Goal: Check status: Check status

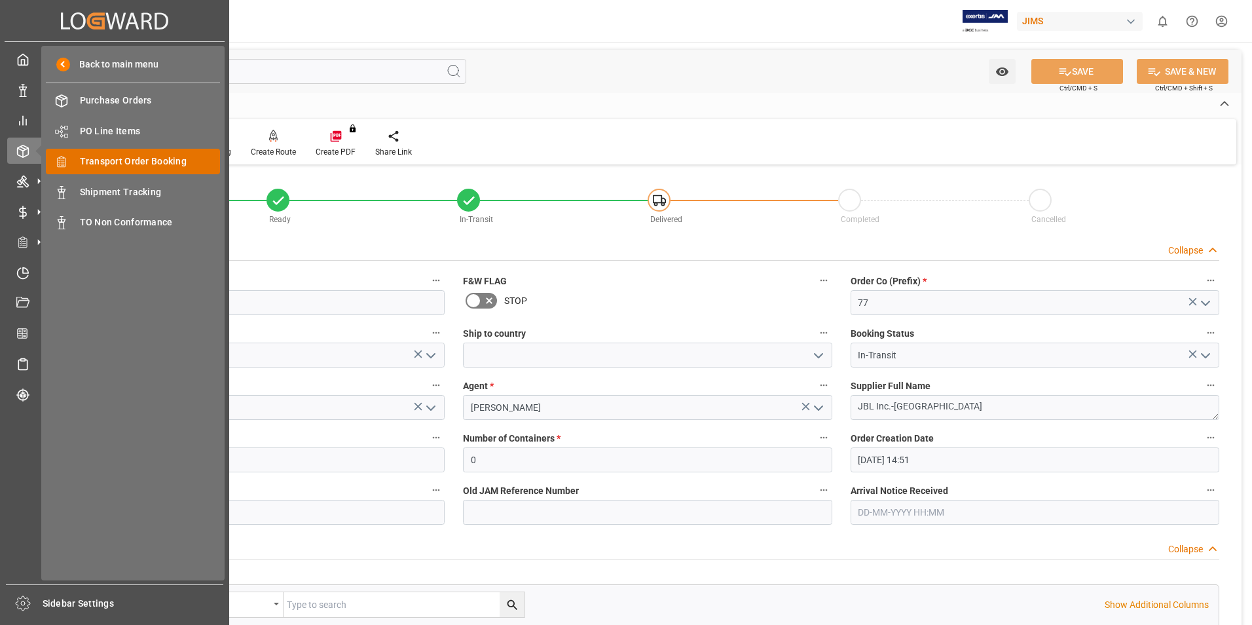
click at [126, 160] on span "Transport Order Booking" at bounding box center [150, 162] width 141 height 14
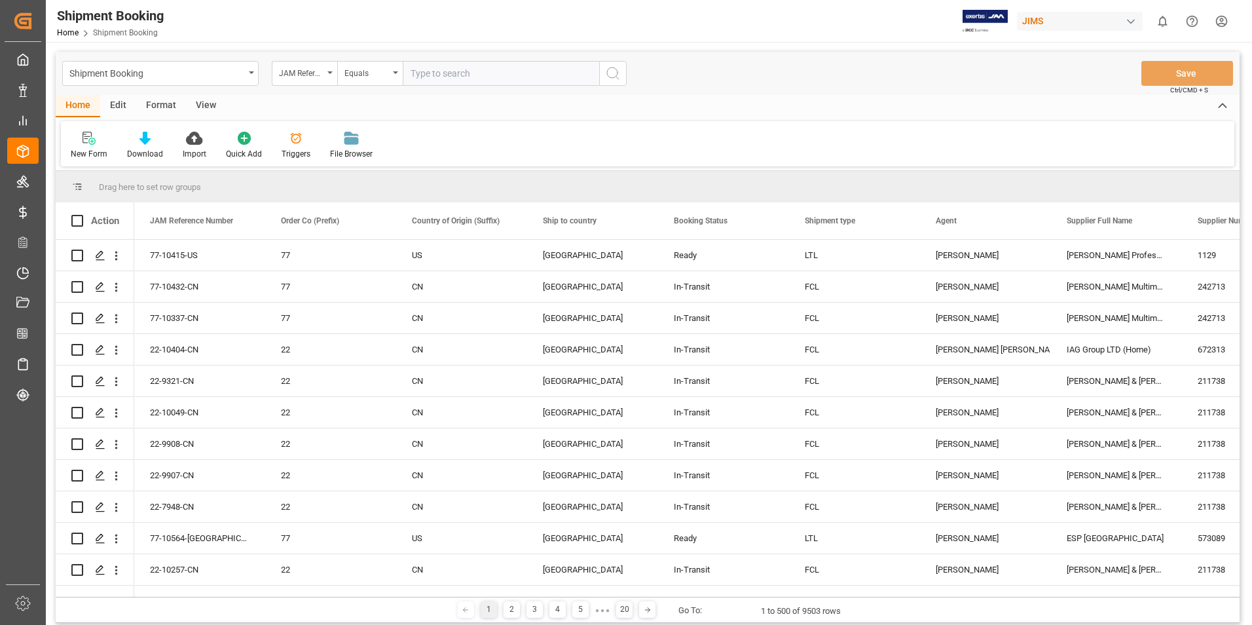
click at [466, 79] on input "text" at bounding box center [501, 73] width 196 height 25
paste input "77-10511-[GEOGRAPHIC_DATA]"
type input "77-10511-[GEOGRAPHIC_DATA]"
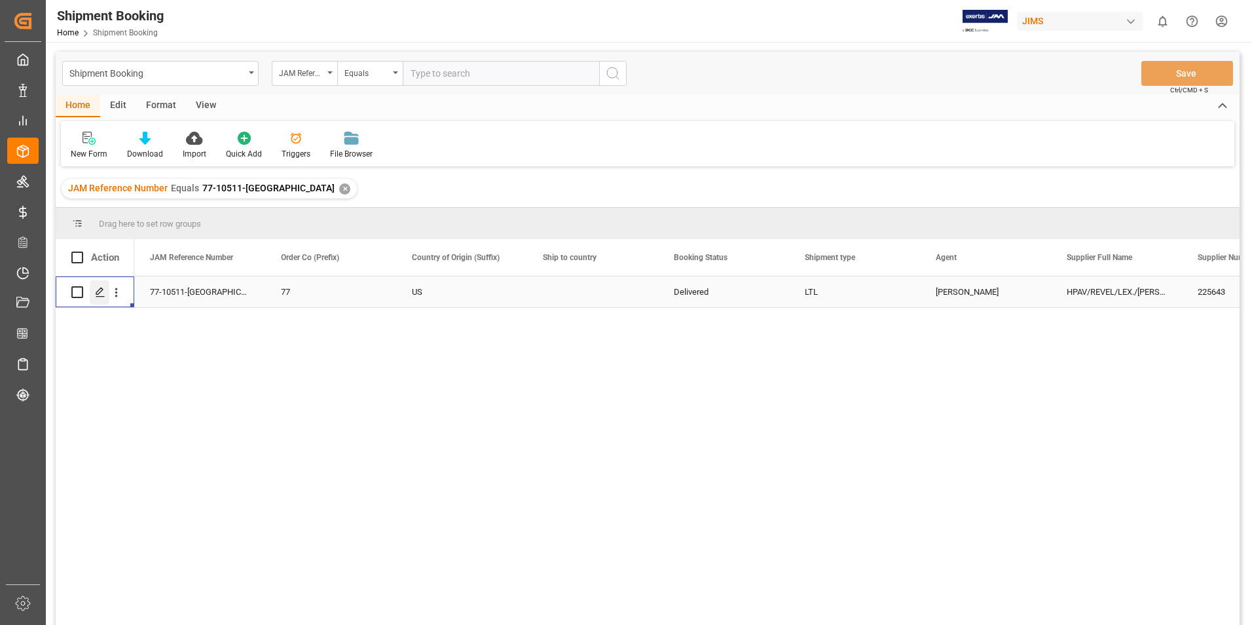
click at [100, 289] on polygon "Press SPACE to select this row." at bounding box center [99, 291] width 7 height 7
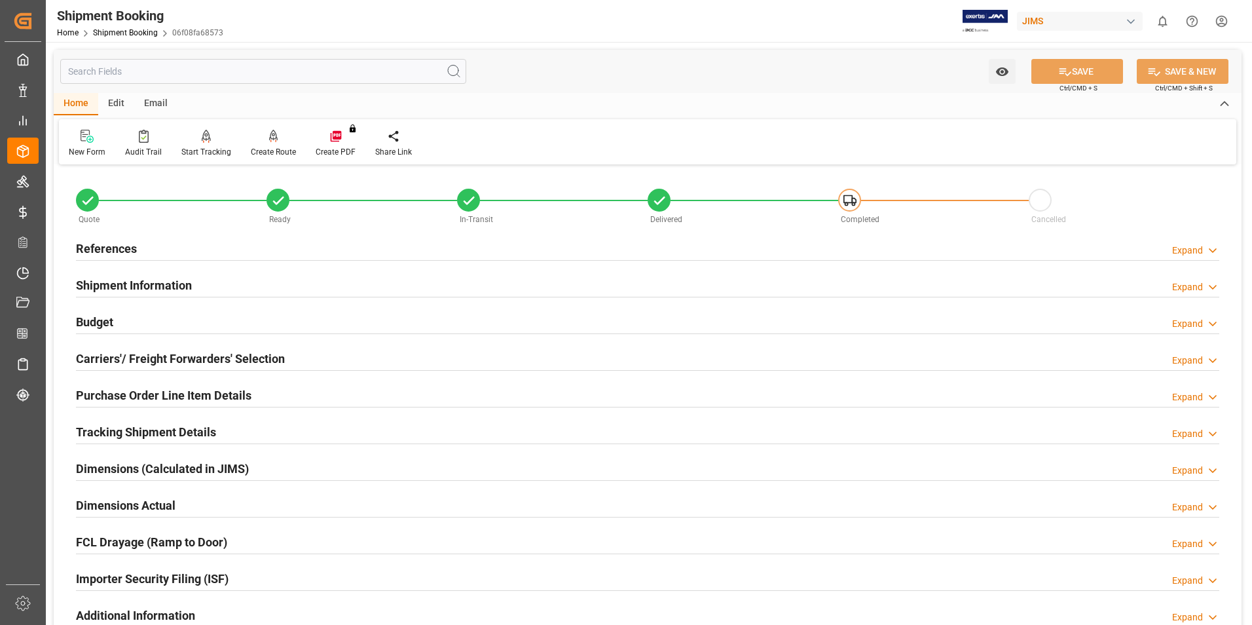
click at [116, 243] on h2 "References" at bounding box center [106, 249] width 61 height 18
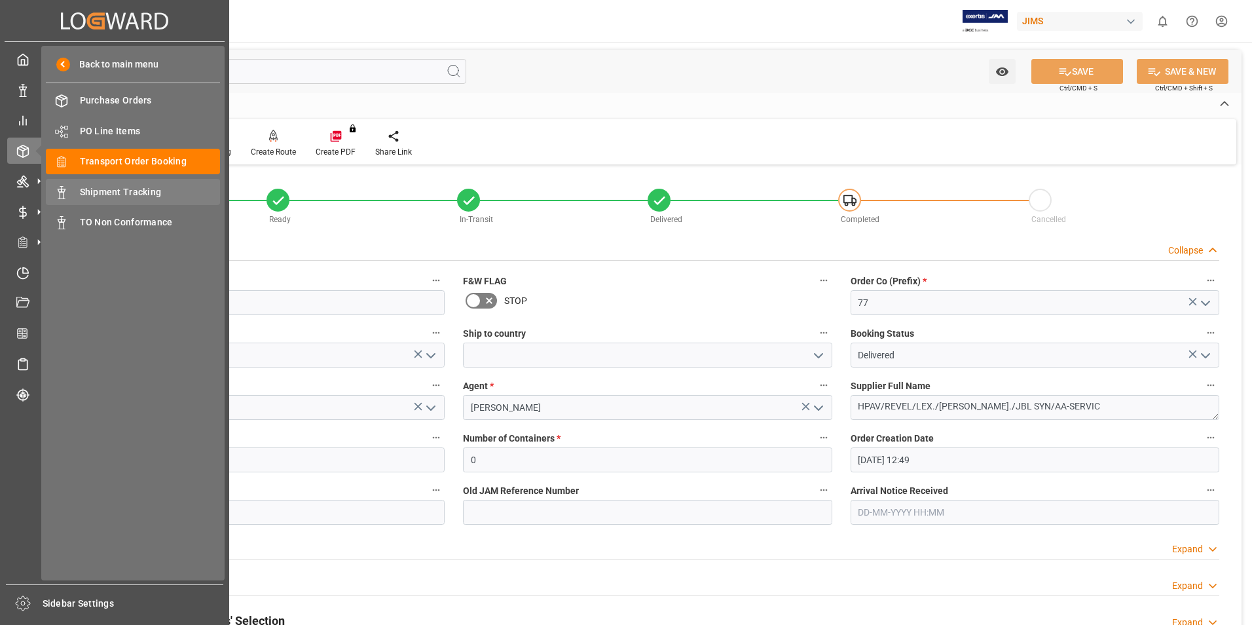
click at [134, 194] on span "Shipment Tracking" at bounding box center [150, 192] width 141 height 14
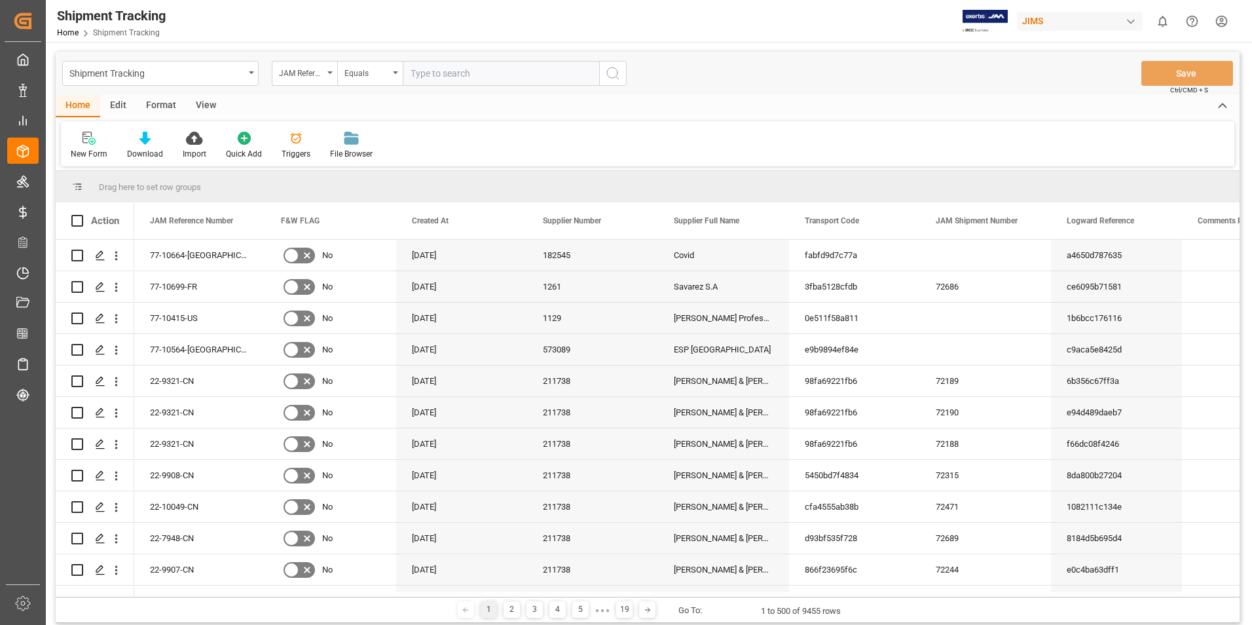
click at [432, 71] on input "text" at bounding box center [501, 73] width 196 height 25
type input "77-10511-[GEOGRAPHIC_DATA]"
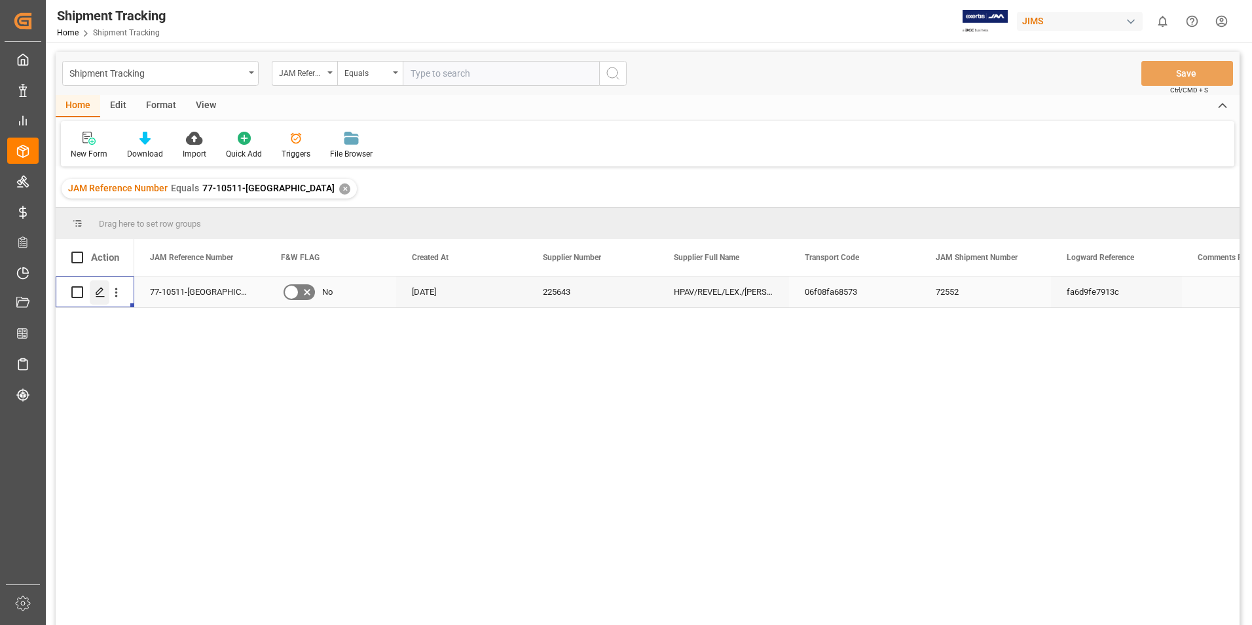
click at [98, 293] on icon "Press SPACE to select this row." at bounding box center [100, 292] width 10 height 10
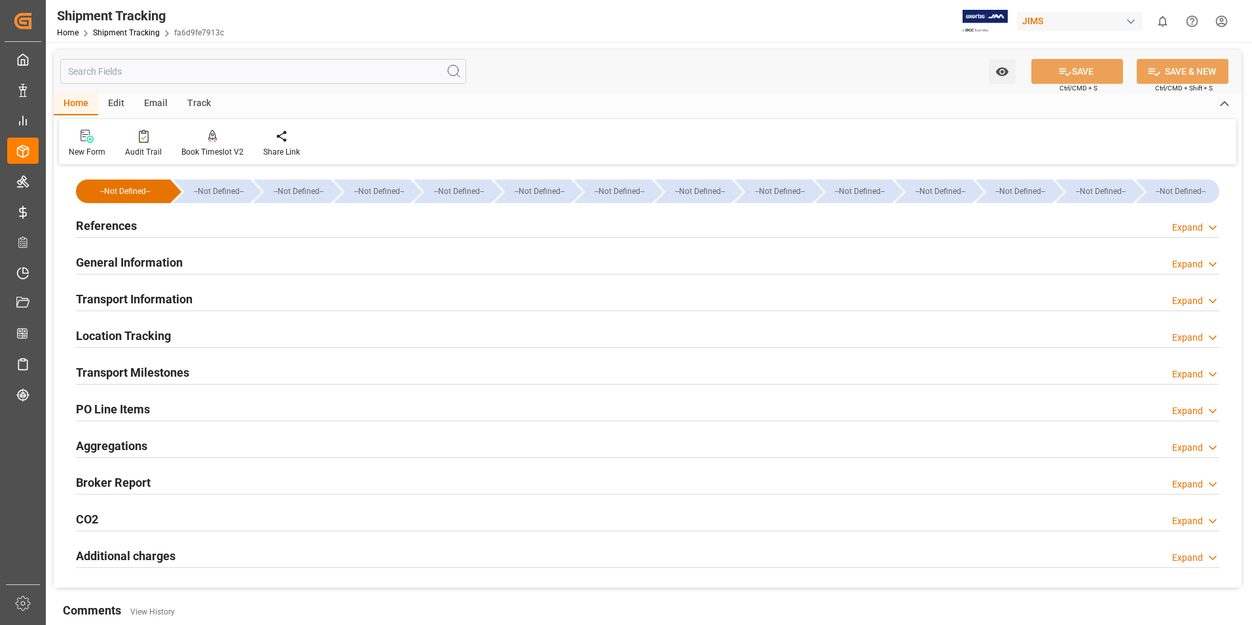
type input "[DATE] 00:00"
type input "[DATE]"
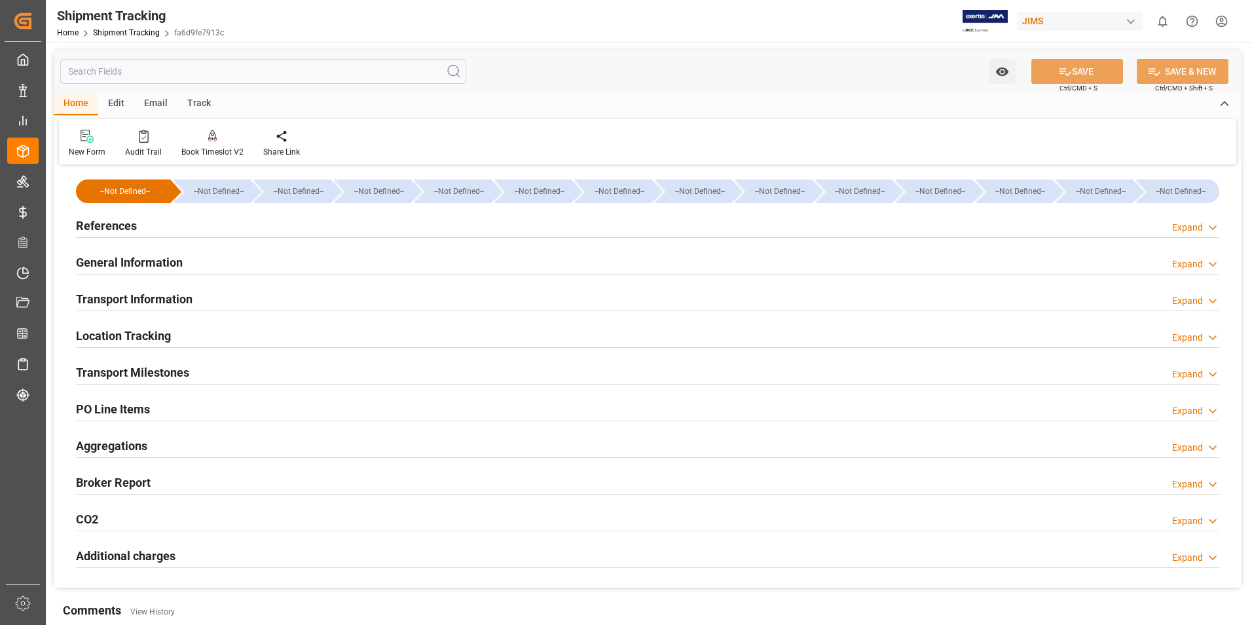
type input "[DATE]"
click at [136, 364] on h2 "Transport Milestones" at bounding box center [132, 372] width 113 height 18
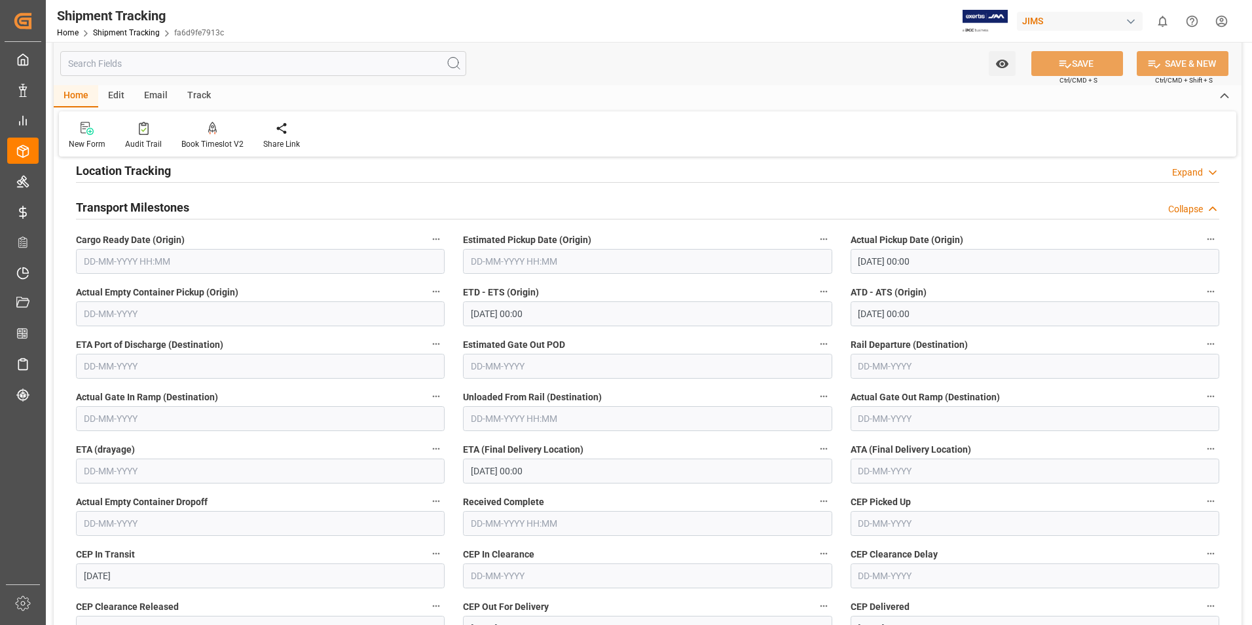
scroll to position [196, 0]
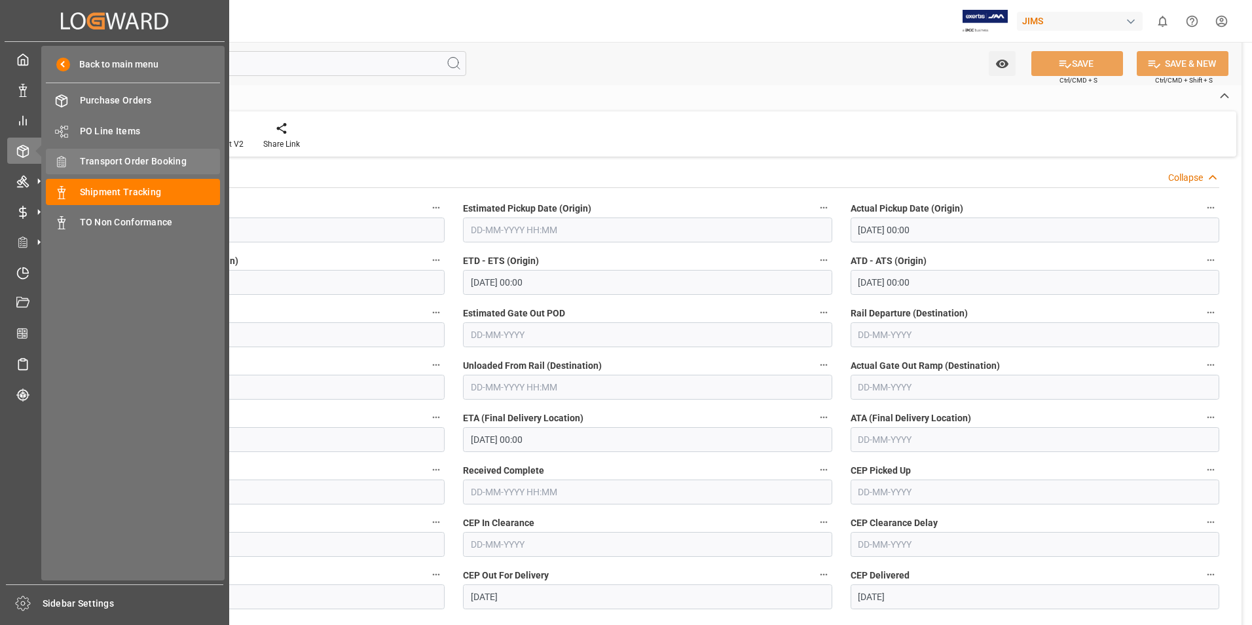
click at [115, 156] on span "Transport Order Booking" at bounding box center [150, 162] width 141 height 14
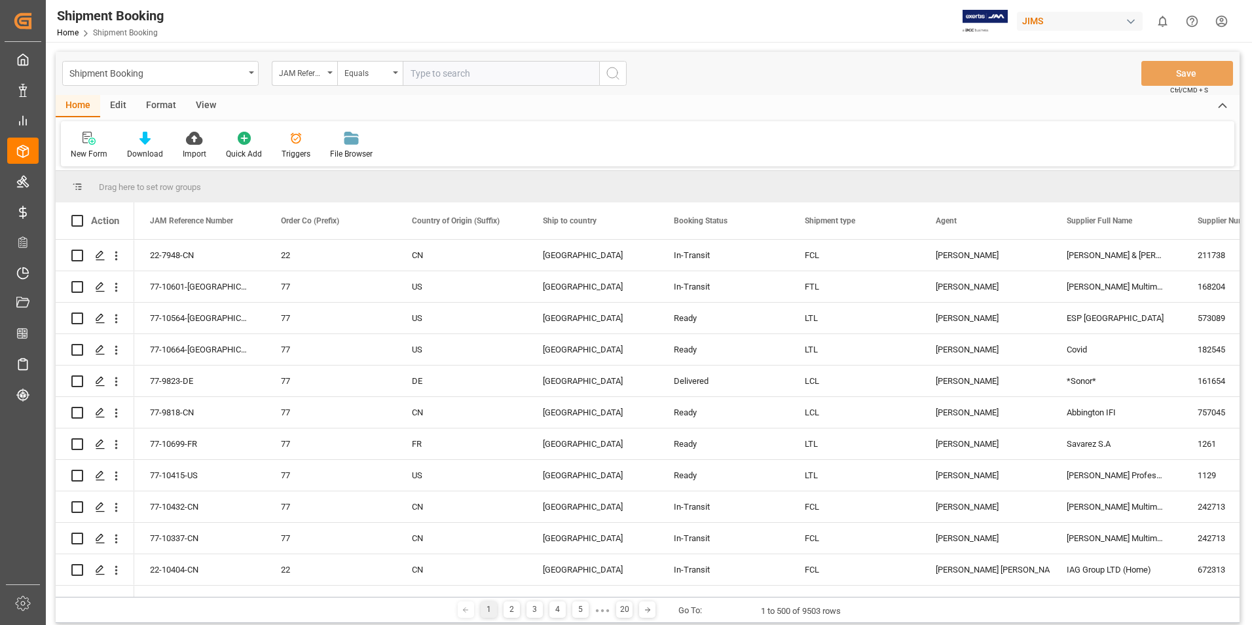
click at [441, 73] on input "text" at bounding box center [501, 73] width 196 height 25
paste input "22-8164-[GEOGRAPHIC_DATA]"
type input "22-8164-[GEOGRAPHIC_DATA]"
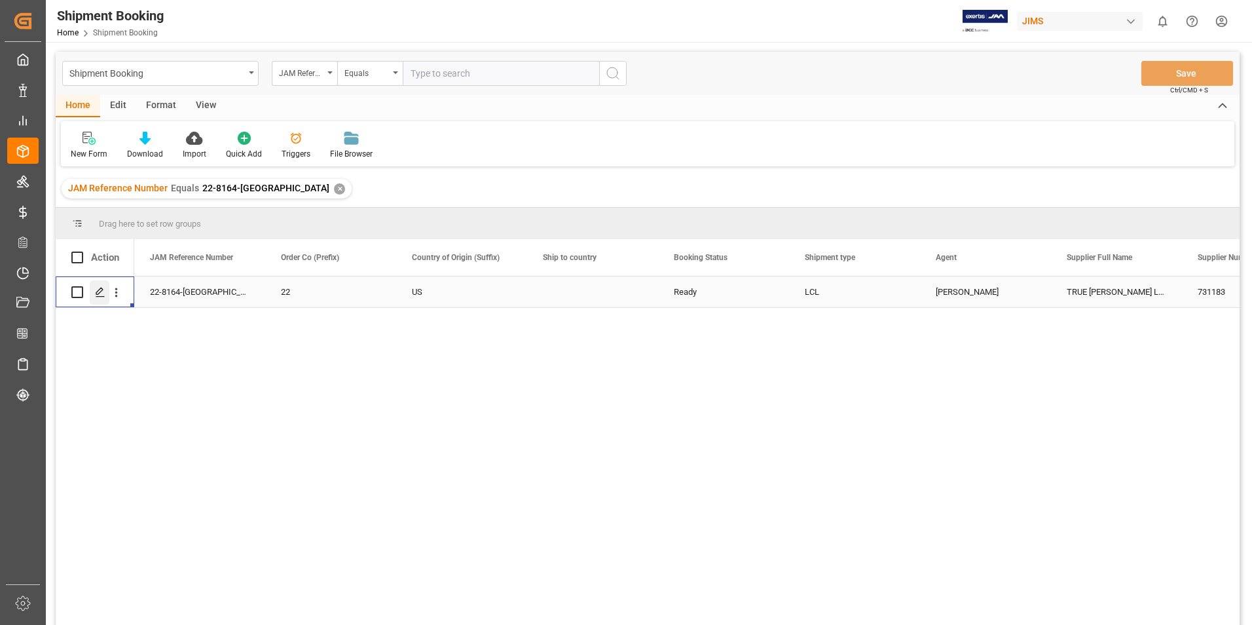
click at [93, 293] on div "Press SPACE to select this row." at bounding box center [100, 292] width 20 height 24
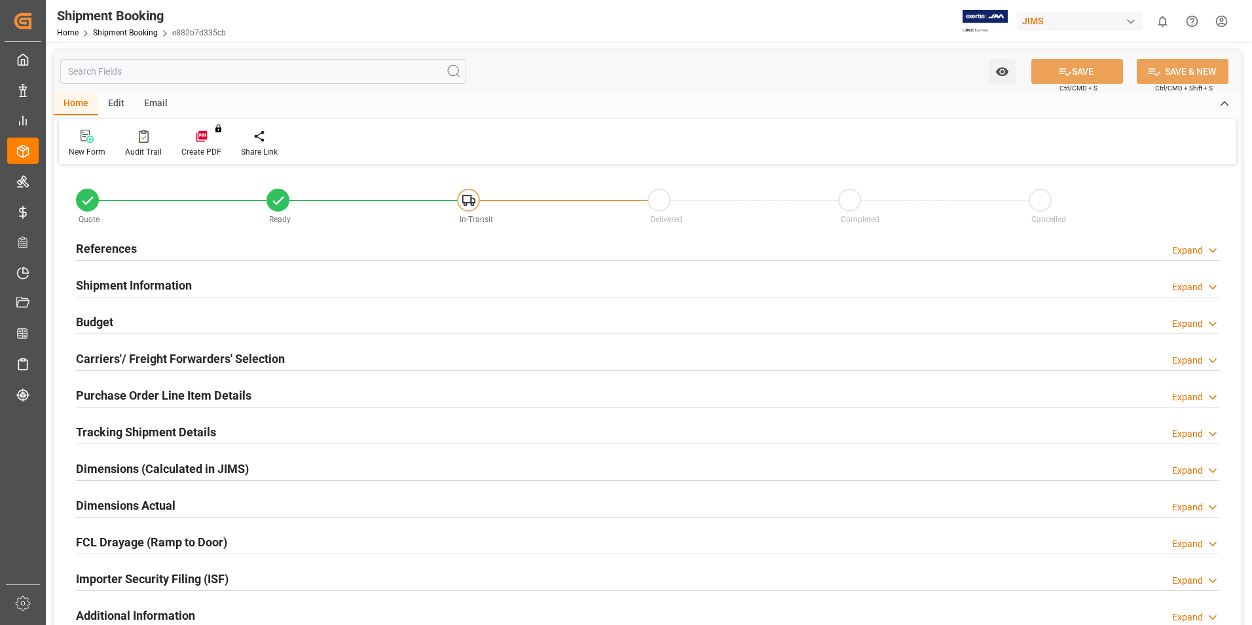
type input "0"
click at [116, 240] on h2 "References" at bounding box center [106, 249] width 61 height 18
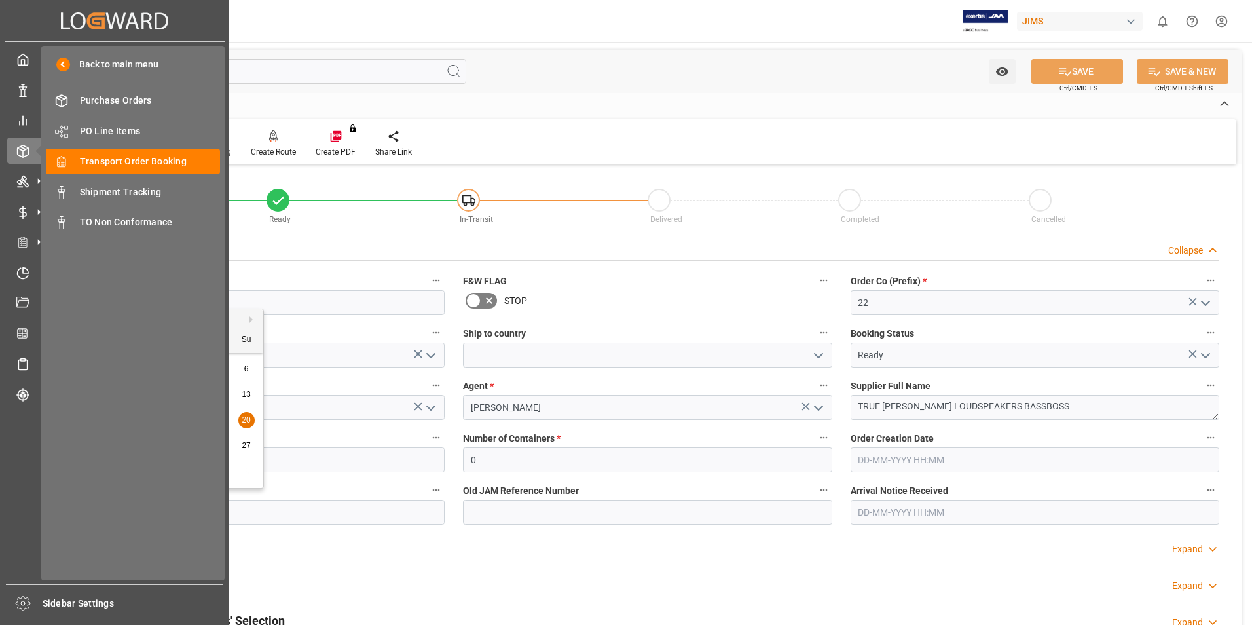
drag, startPoint x: 138, startPoint y: 512, endPoint x: 16, endPoint y: 500, distance: 122.4
click at [16, 500] on div "Created by potrace 1.15, written by [PERSON_NAME] [DATE]-[DATE] Created by potr…" at bounding box center [626, 312] width 1252 height 625
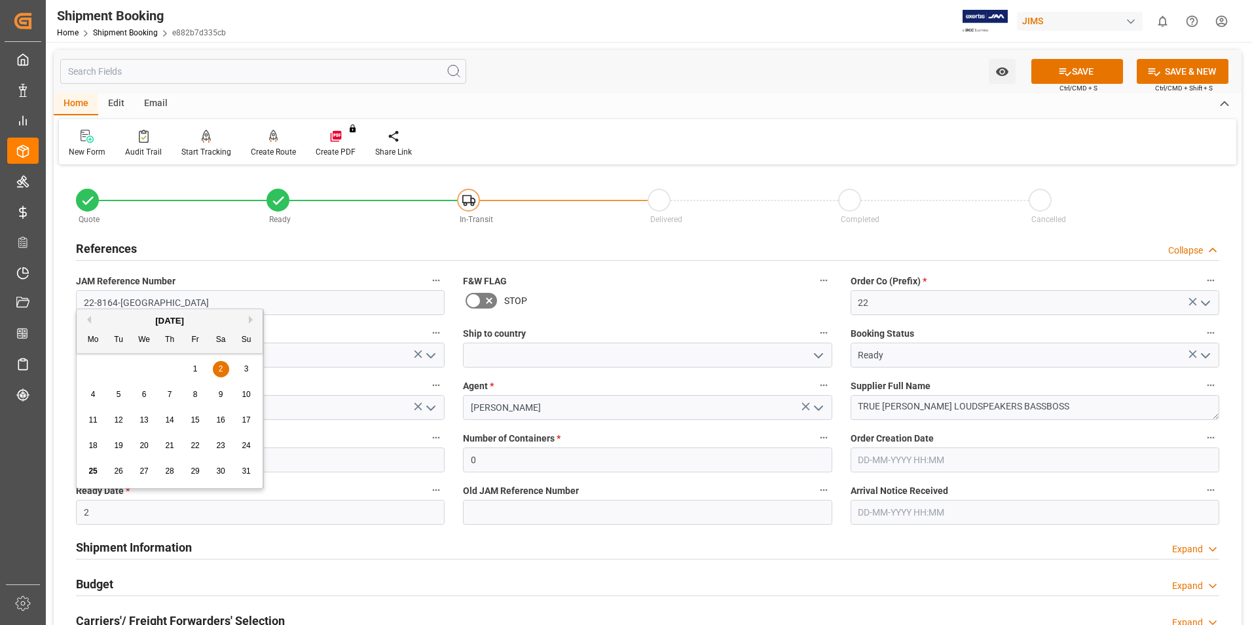
click at [133, 519] on input "2" at bounding box center [260, 512] width 369 height 25
click at [88, 375] on div "28 29 30 31 1 2 3" at bounding box center [170, 369] width 179 height 26
click at [146, 442] on span "20" at bounding box center [143, 445] width 9 height 9
drag, startPoint x: 171, startPoint y: 511, endPoint x: 69, endPoint y: 507, distance: 101.6
click at [69, 507] on div "Ready Date * [DATE]" at bounding box center [260, 503] width 387 height 52
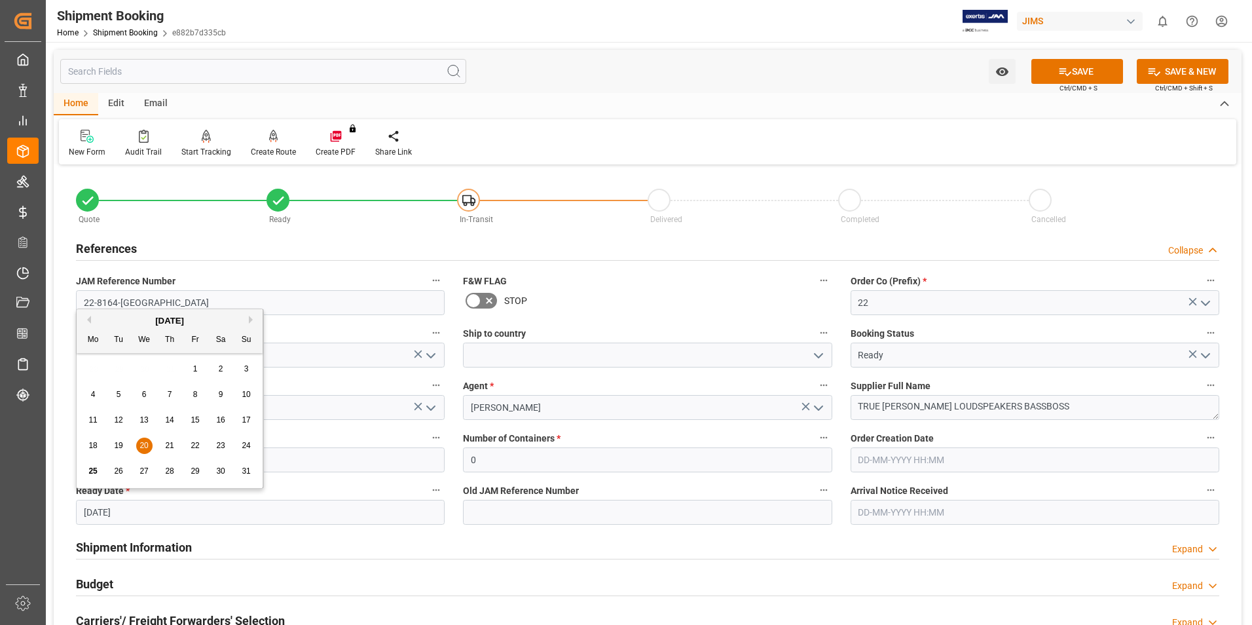
click at [252, 320] on button "Next Month" at bounding box center [253, 320] width 8 height 8
click at [224, 418] on span "20" at bounding box center [220, 419] width 9 height 9
type input "[DATE]"
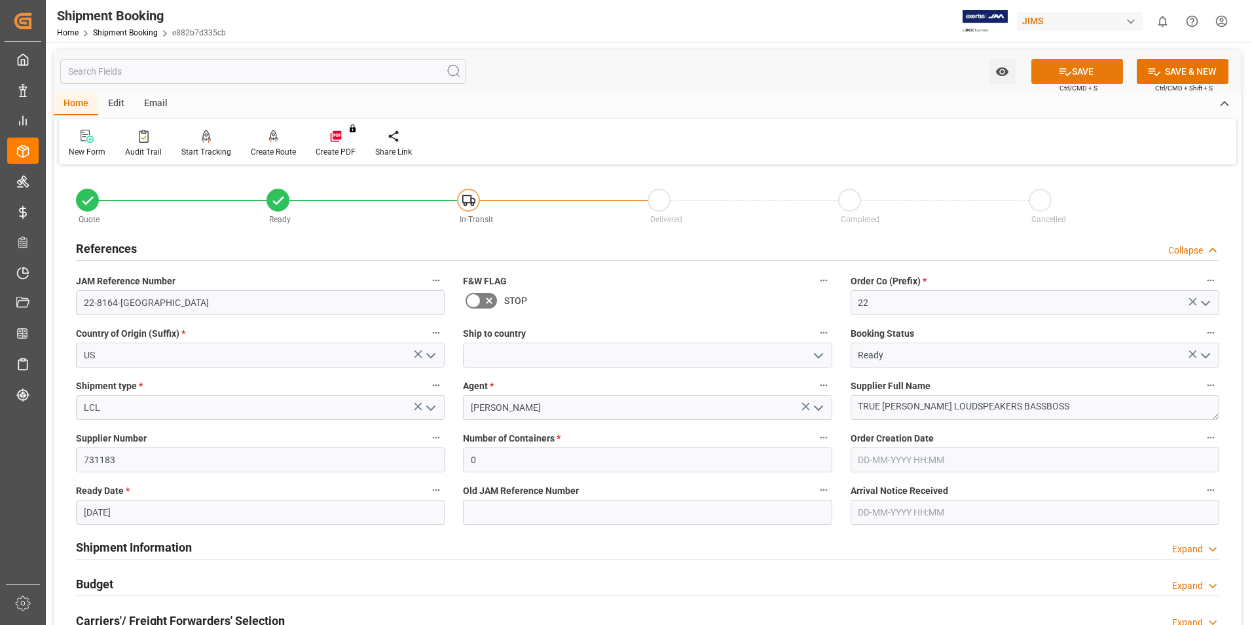
click at [1075, 74] on button "SAVE" at bounding box center [1077, 71] width 92 height 25
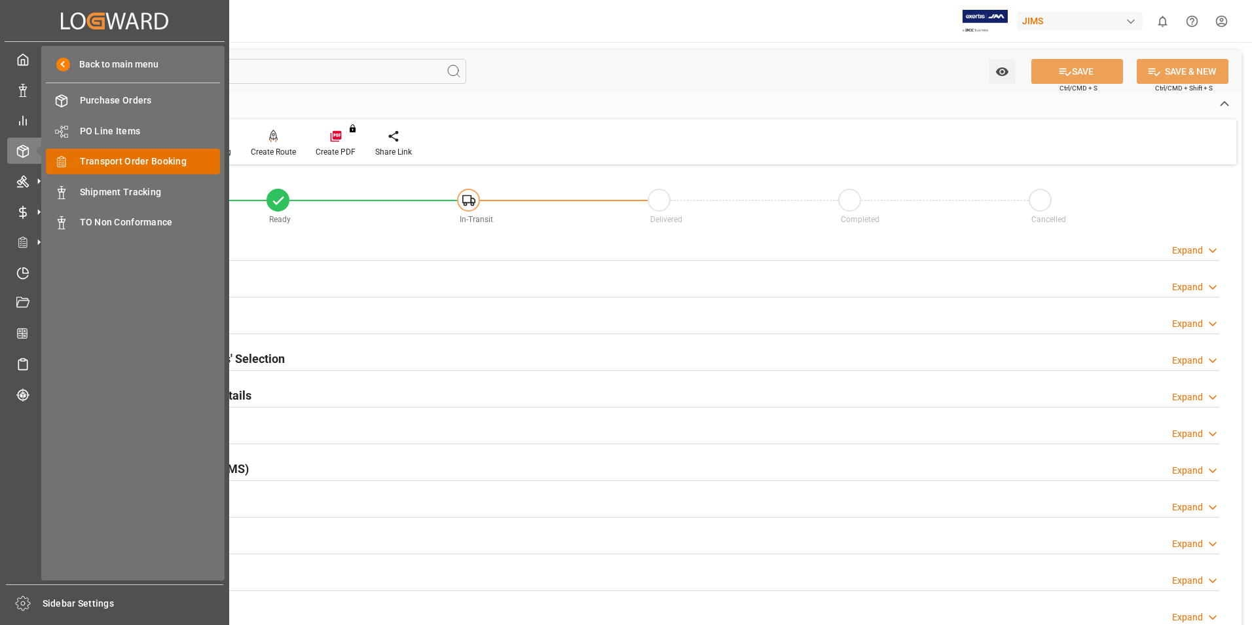
click at [93, 162] on span "Transport Order Booking" at bounding box center [150, 162] width 141 height 14
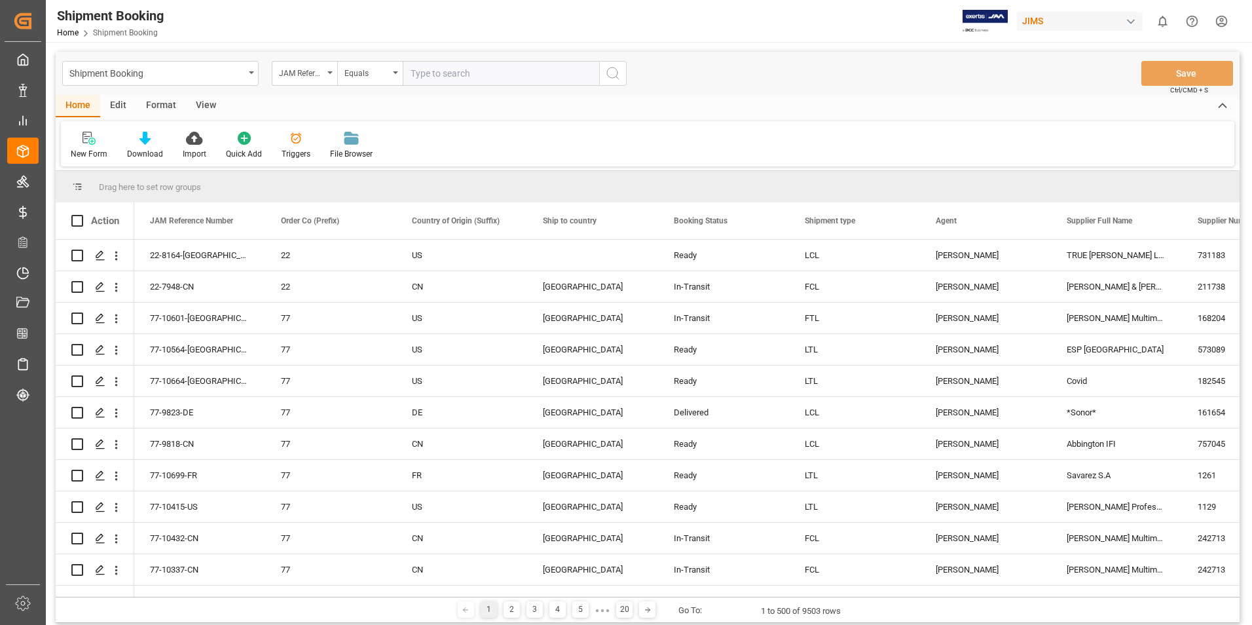
click at [442, 72] on input "text" at bounding box center [501, 73] width 196 height 25
type input "77-10511-[GEOGRAPHIC_DATA]"
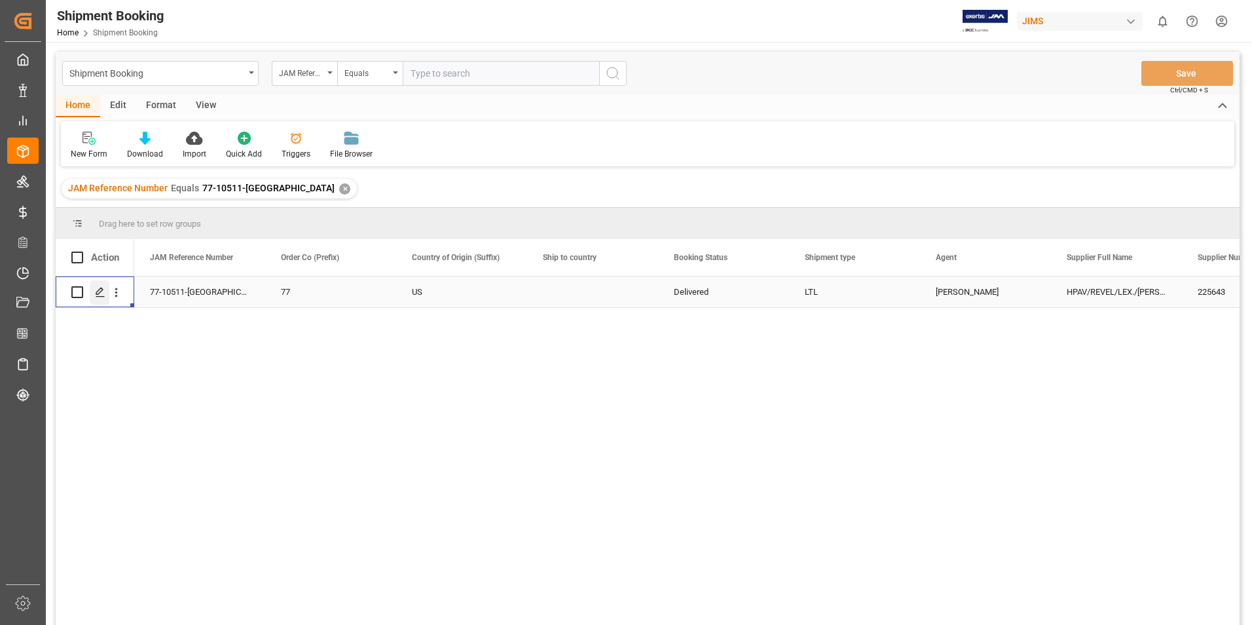
click at [98, 288] on icon "Press SPACE to select this row." at bounding box center [100, 292] width 10 height 10
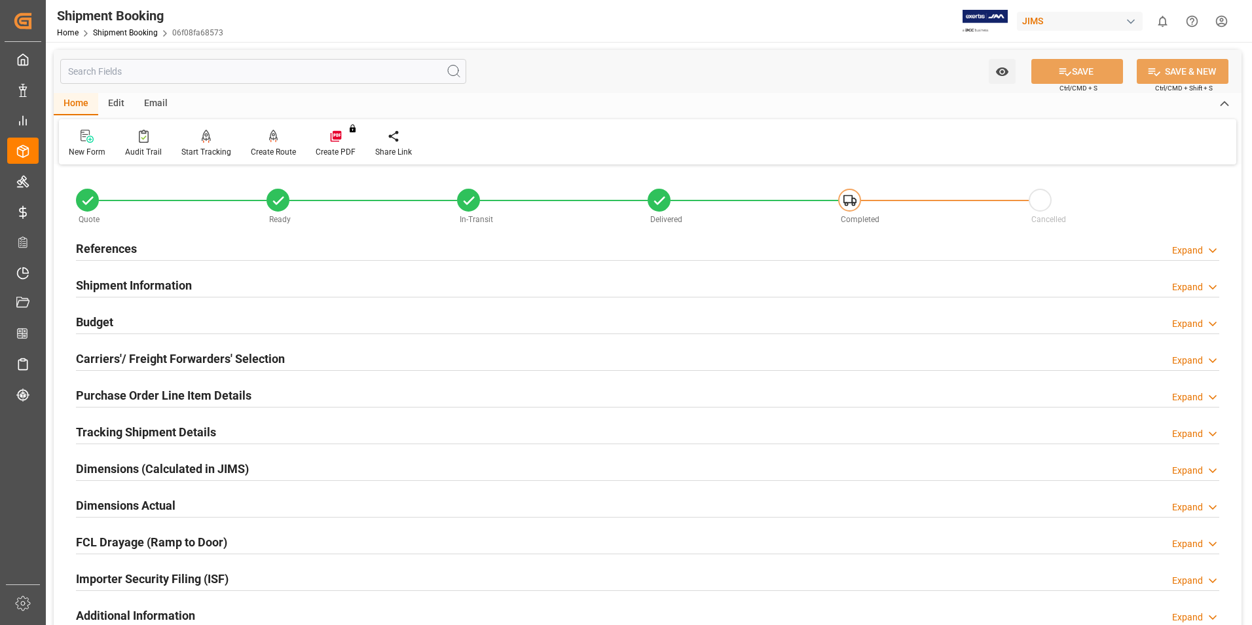
click at [98, 323] on h2 "Budget" at bounding box center [94, 322] width 37 height 18
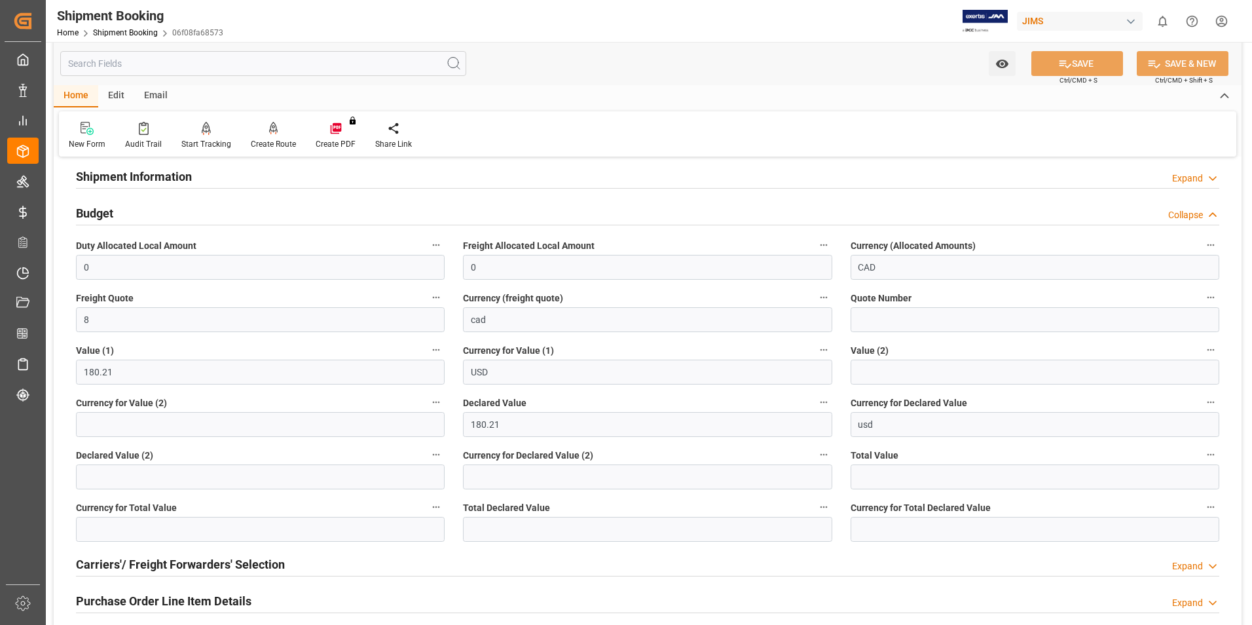
scroll to position [131, 0]
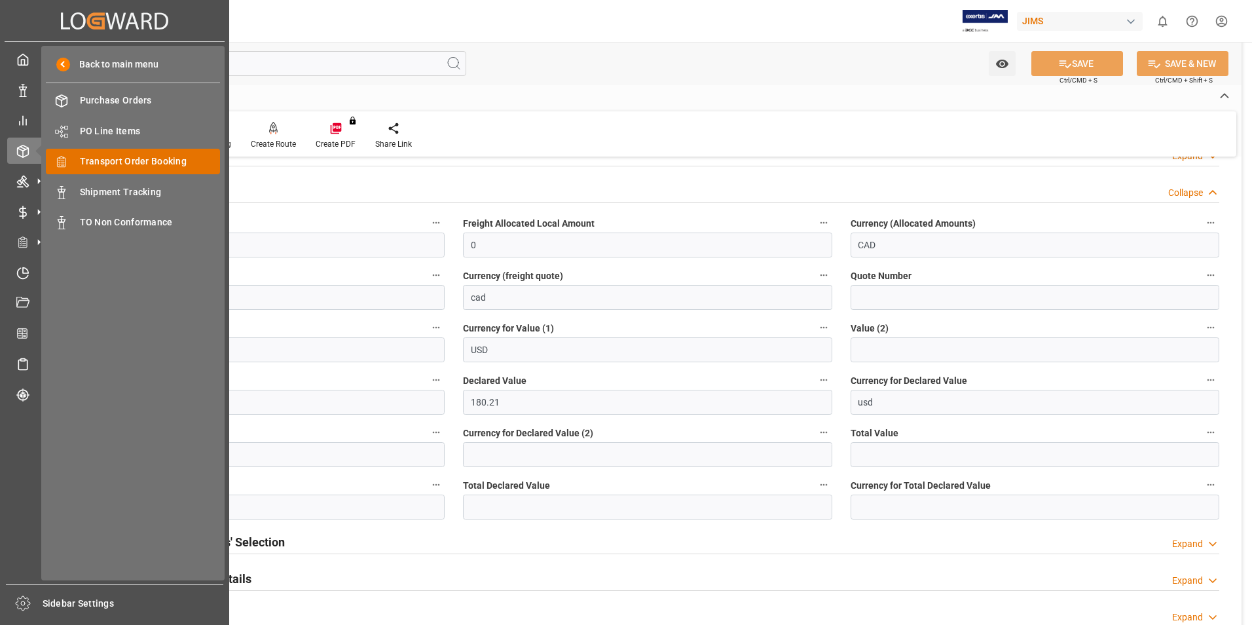
click at [182, 160] on span "Transport Order Booking" at bounding box center [150, 162] width 141 height 14
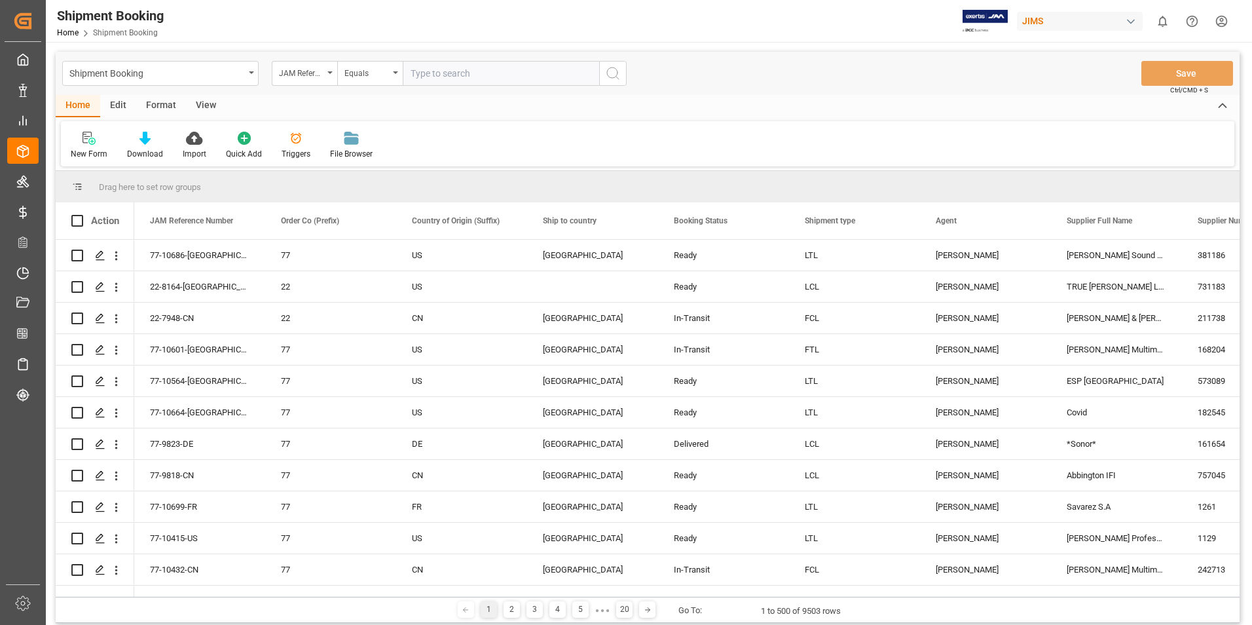
click at [430, 76] on input "text" at bounding box center [501, 73] width 196 height 25
paste input "77-10511-[GEOGRAPHIC_DATA]"
type input "77-10511-[GEOGRAPHIC_DATA]"
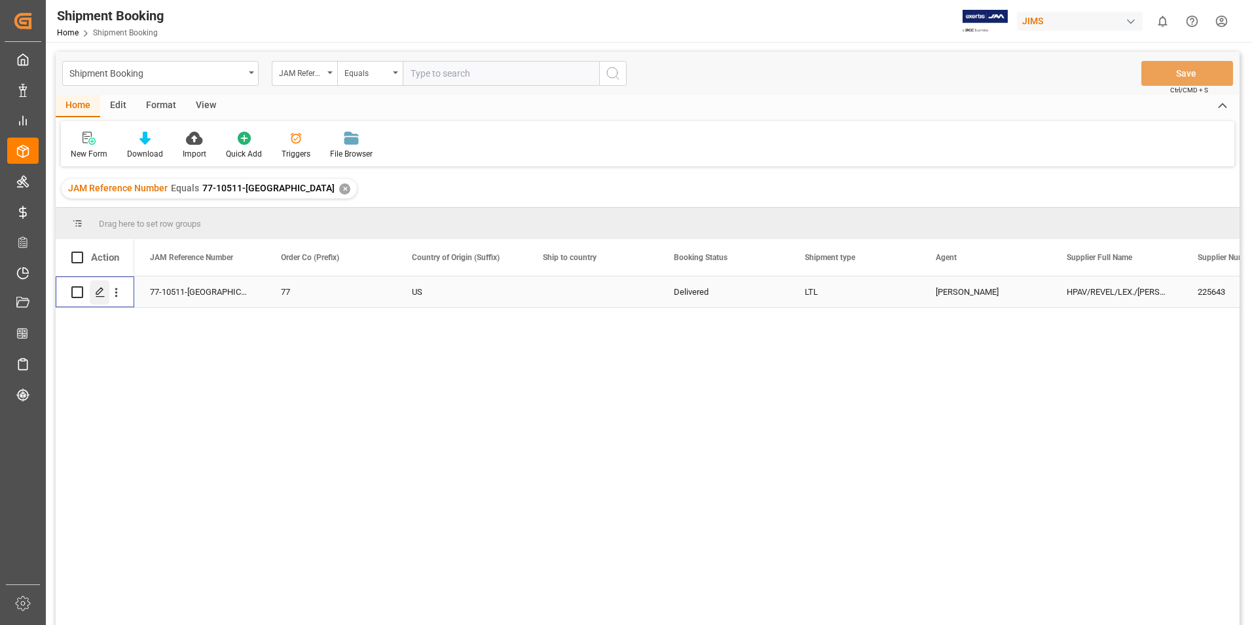
click at [103, 293] on icon "Press SPACE to select this row." at bounding box center [100, 292] width 10 height 10
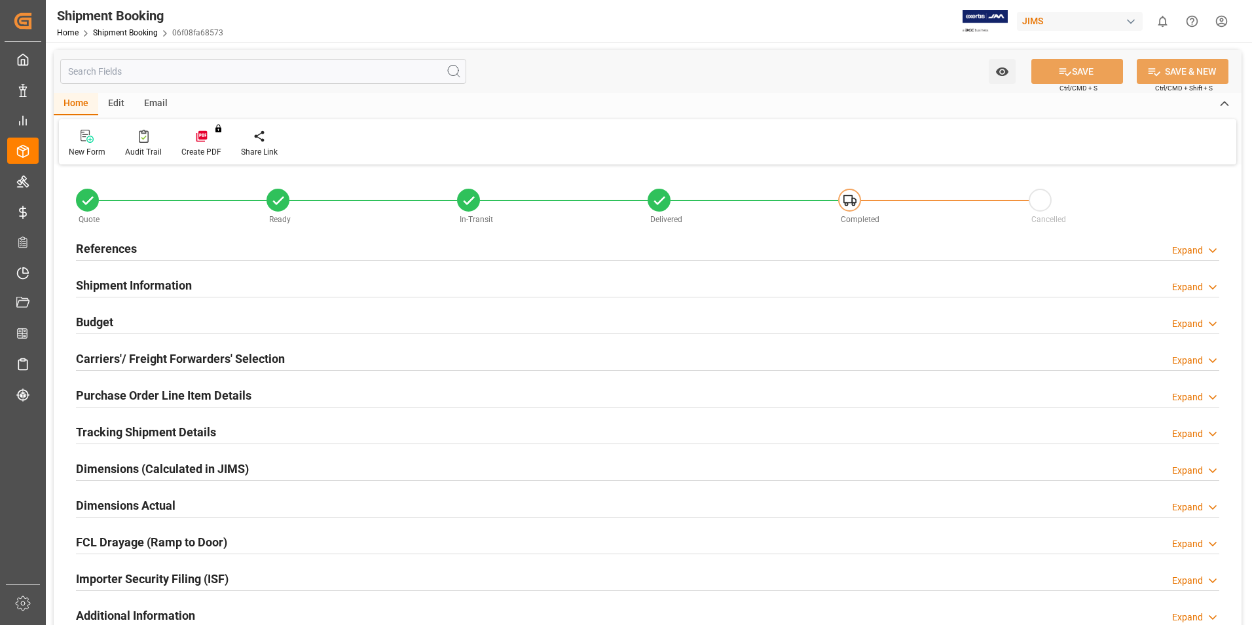
type input "0"
type input "8"
type input "180.21"
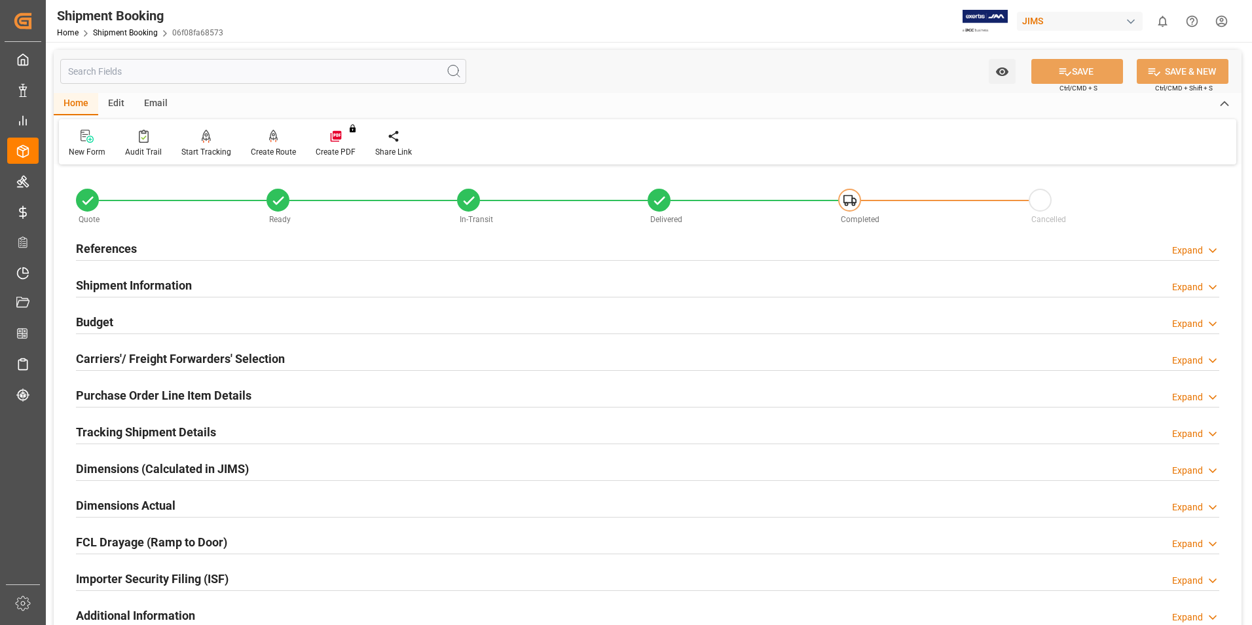
click at [95, 317] on h2 "Budget" at bounding box center [94, 322] width 37 height 18
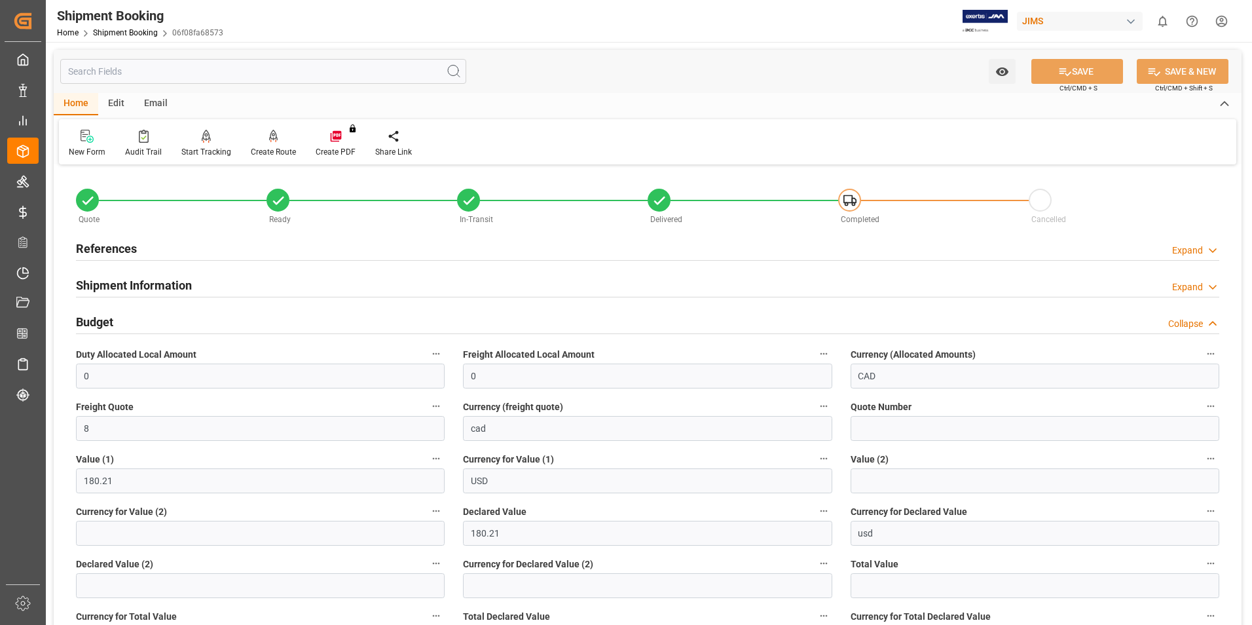
scroll to position [65, 0]
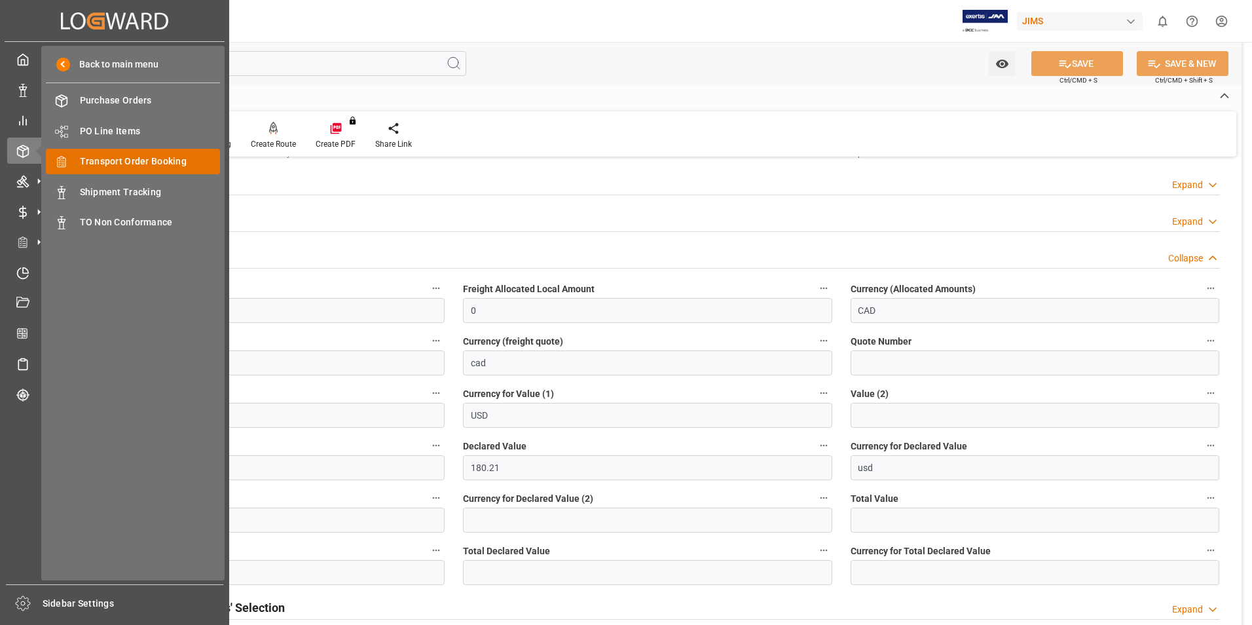
click at [123, 164] on span "Transport Order Booking" at bounding box center [150, 162] width 141 height 14
